Goal: Task Accomplishment & Management: Manage account settings

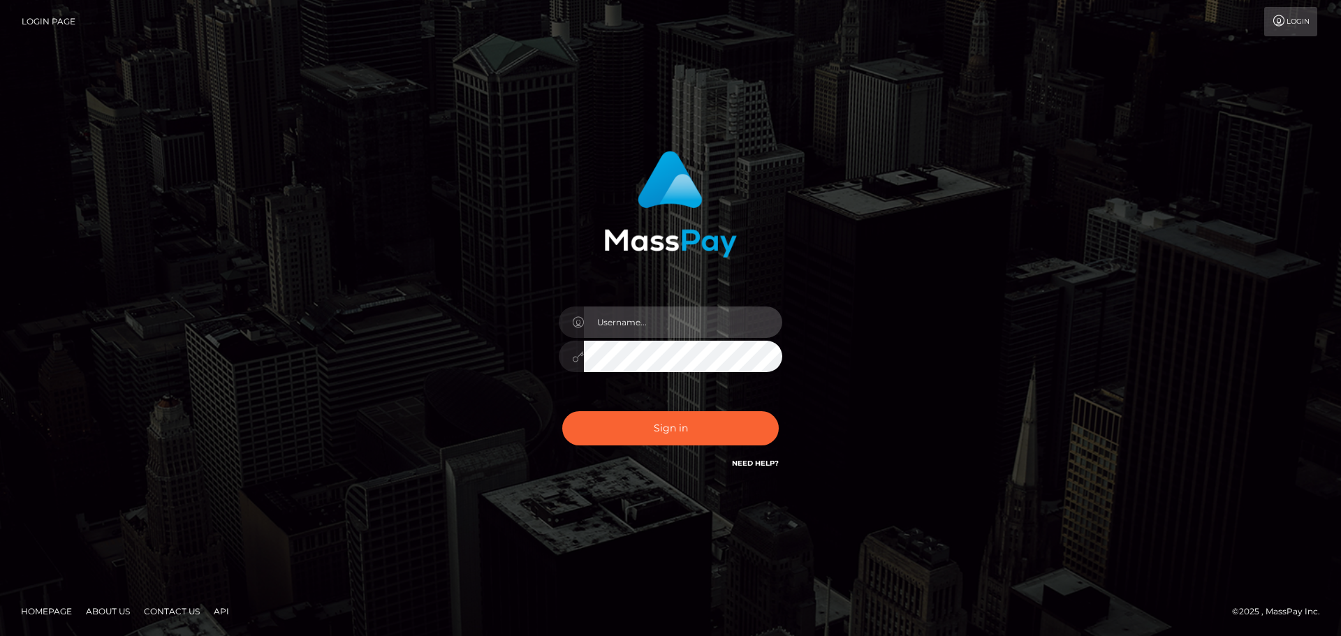
click at [689, 323] on input "text" at bounding box center [683, 322] width 198 height 31
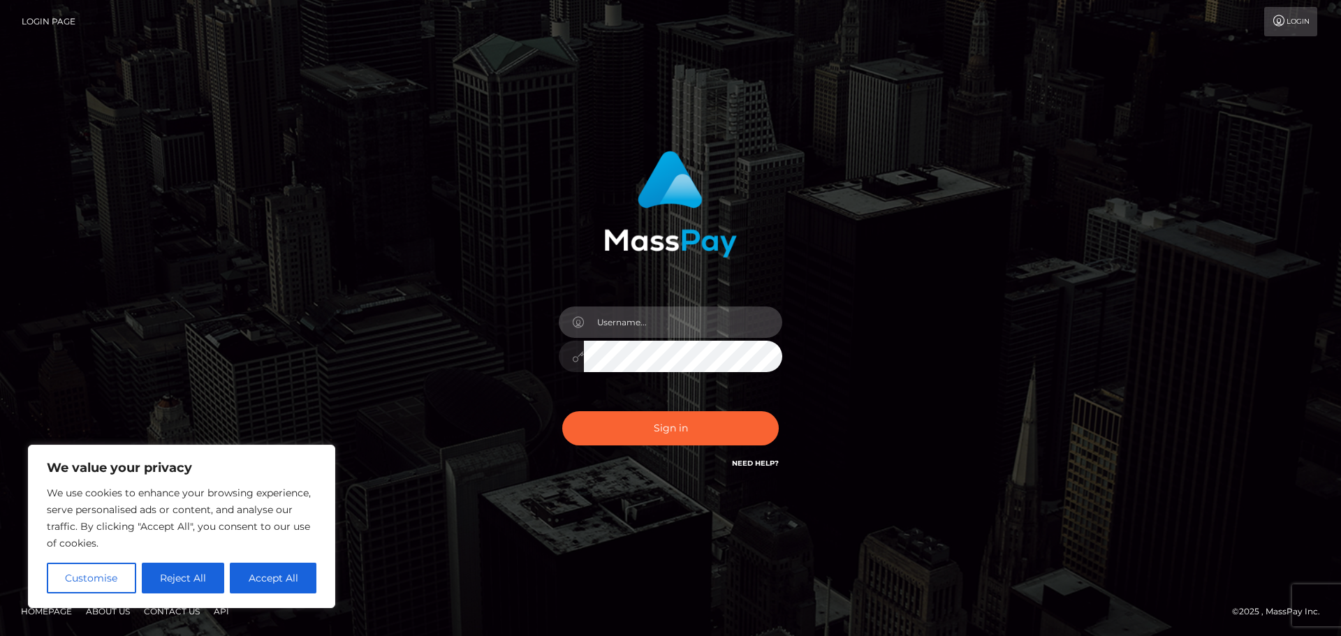
type input "potaytosaurus"
click at [43, 21] on link "Login Page" at bounding box center [49, 21] width 54 height 29
click at [1279, 20] on icon at bounding box center [1278, 20] width 15 height 11
click at [695, 322] on input "text" at bounding box center [683, 322] width 198 height 31
type input "potaytosaurus@gmail.com"
